Goal: Task Accomplishment & Management: Use online tool/utility

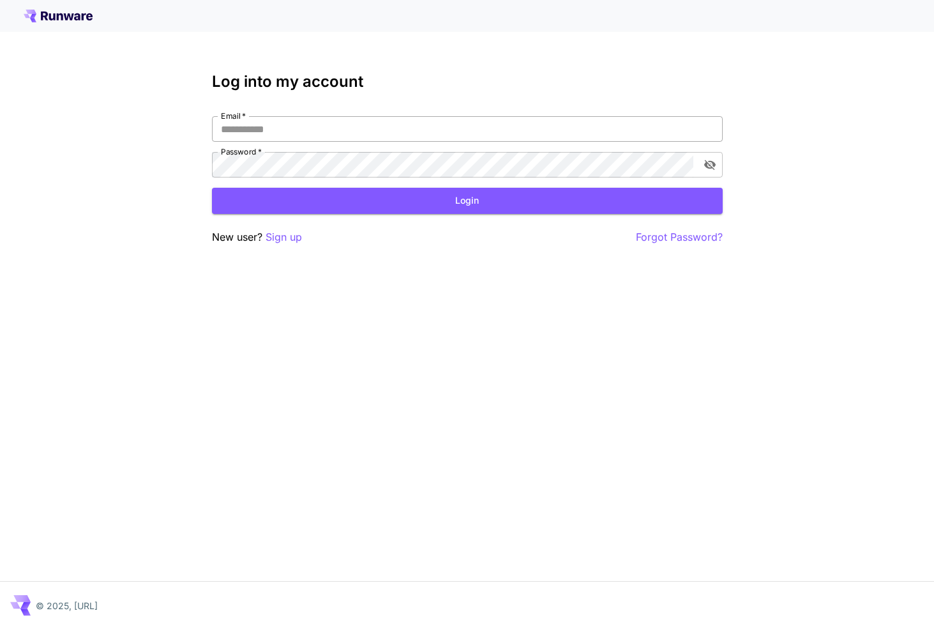
click at [548, 130] on input "Email   *" at bounding box center [467, 129] width 511 height 26
type input "**********"
click button "Login" at bounding box center [467, 201] width 511 height 26
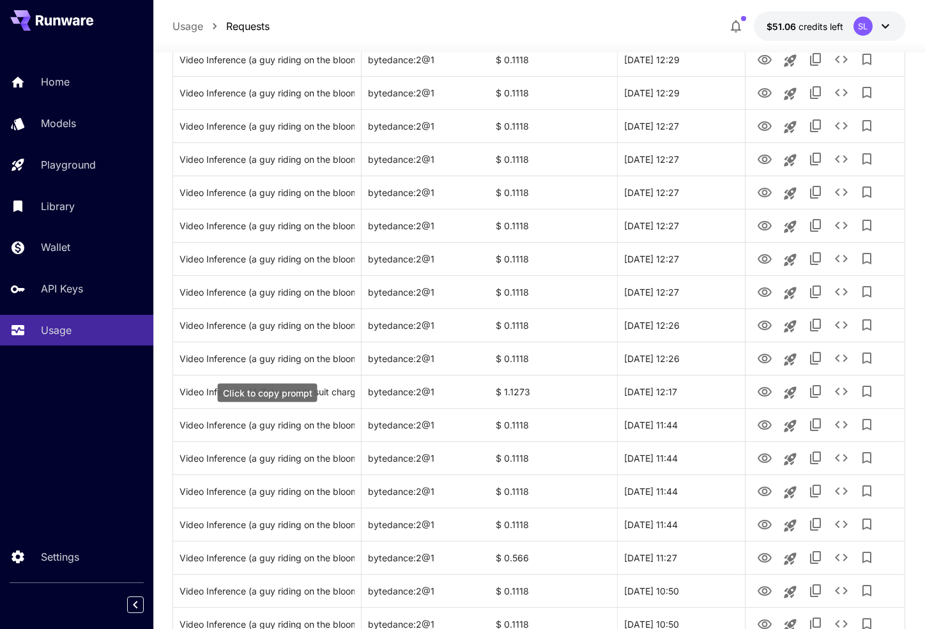
scroll to position [1355, 0]
